Goal: Task Accomplishment & Management: Manage account settings

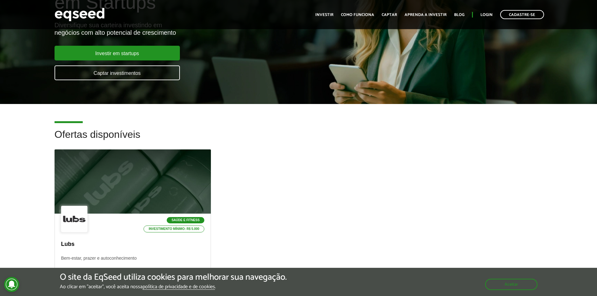
scroll to position [157, 0]
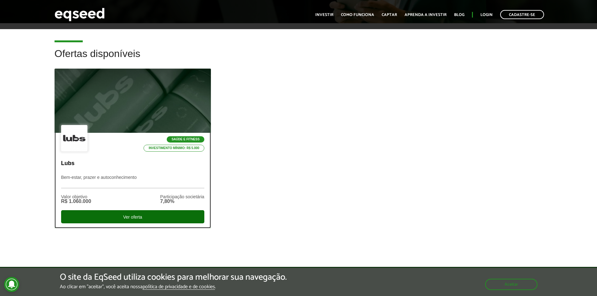
click at [144, 214] on div "Ver oferta" at bounding box center [132, 216] width 143 height 13
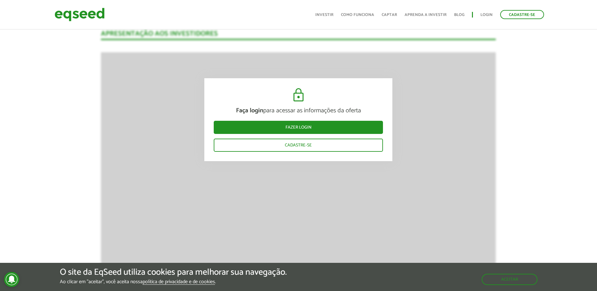
scroll to position [533, 0]
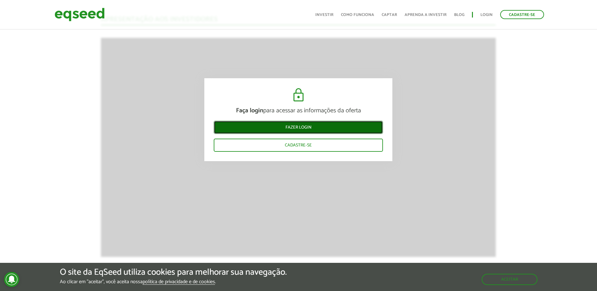
click at [319, 128] on link "Fazer login" at bounding box center [298, 127] width 169 height 13
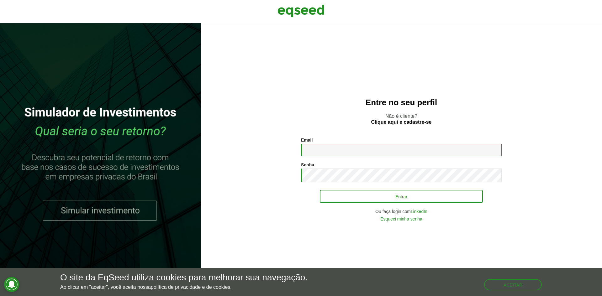
type input "**********"
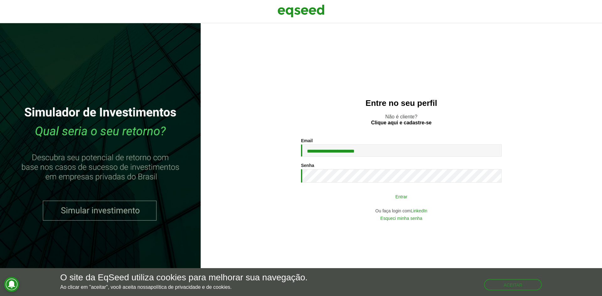
click at [373, 193] on button "Entrar" at bounding box center [401, 197] width 163 height 12
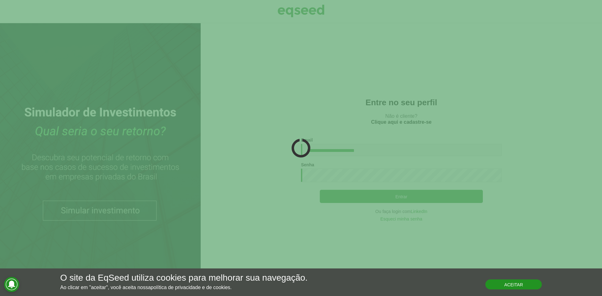
click at [517, 286] on button "Aceitar" at bounding box center [513, 285] width 56 height 10
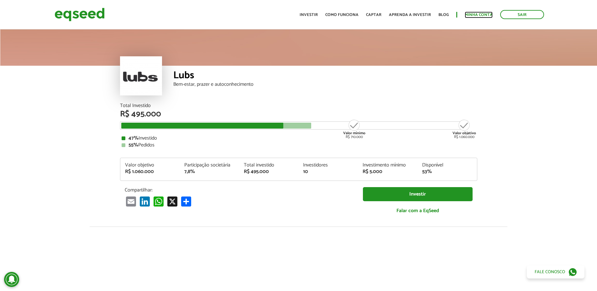
click at [477, 15] on link "Minha conta" at bounding box center [479, 15] width 28 height 4
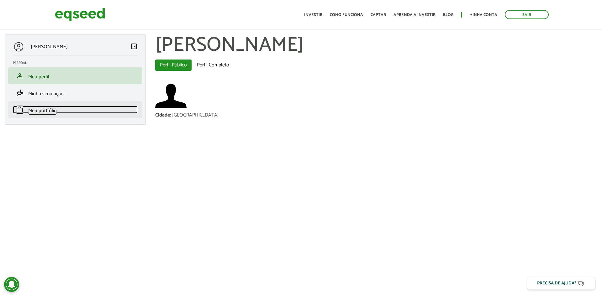
click at [45, 112] on span "Meu portfólio" at bounding box center [42, 111] width 29 height 8
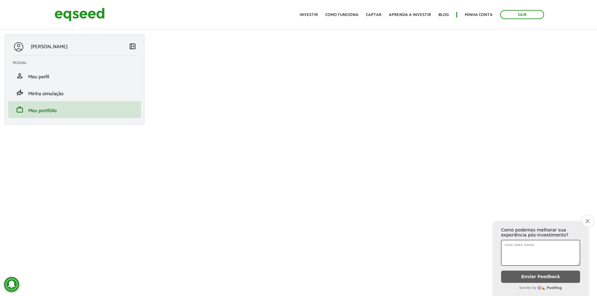
click at [587, 219] on icon "Close survey" at bounding box center [587, 221] width 4 height 4
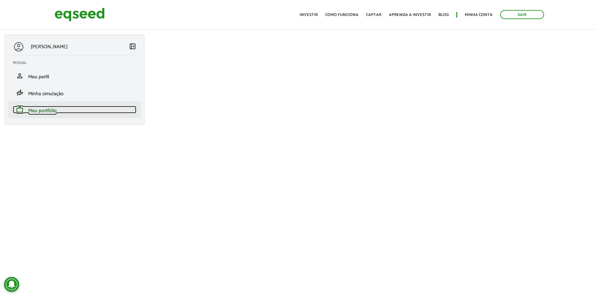
click at [53, 110] on span "Meu portfólio" at bounding box center [42, 111] width 29 height 8
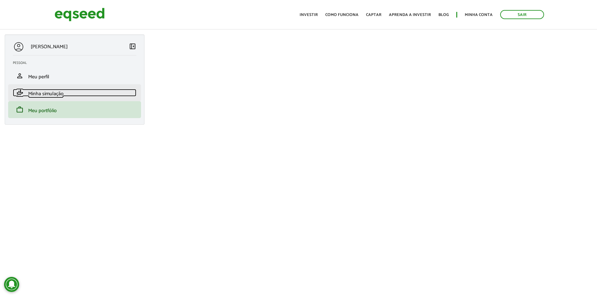
click at [49, 90] on span "Minha simulação" at bounding box center [45, 94] width 35 height 8
